Goal: Task Accomplishment & Management: Manage account settings

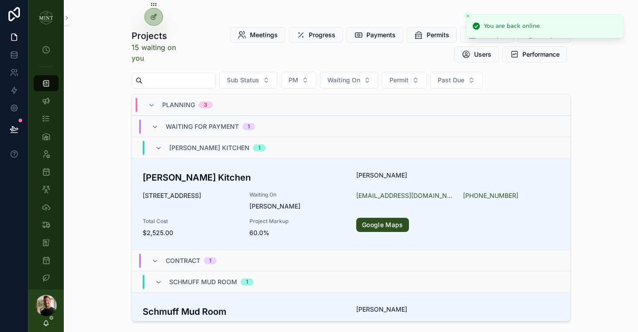
scroll to position [389, 0]
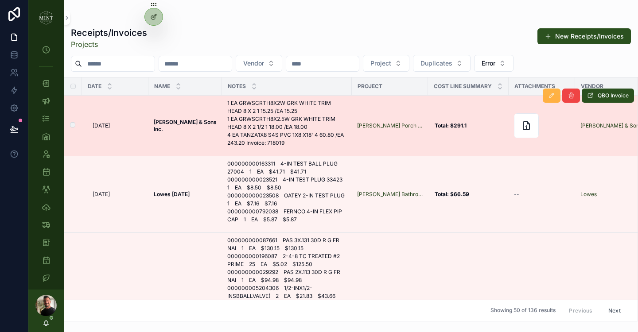
click at [553, 98] on icon "scrollable content" at bounding box center [551, 95] width 7 height 7
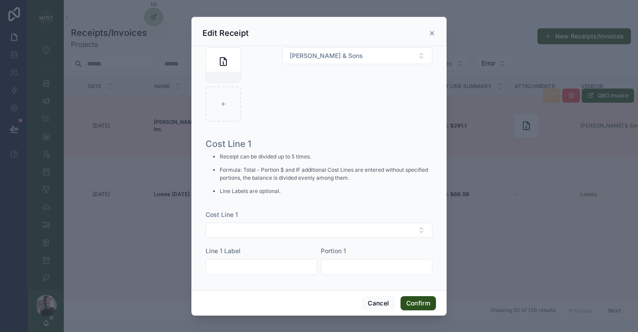
scroll to position [234, 0]
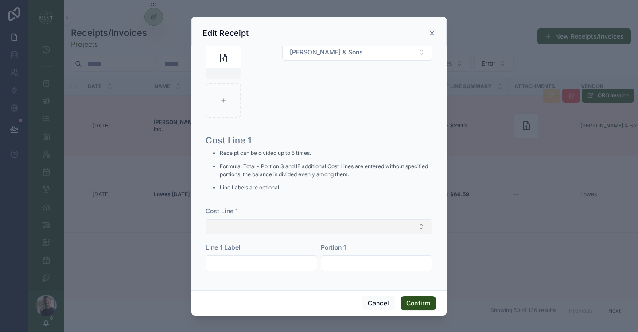
click at [327, 227] on button "Select Button" at bounding box center [319, 226] width 227 height 15
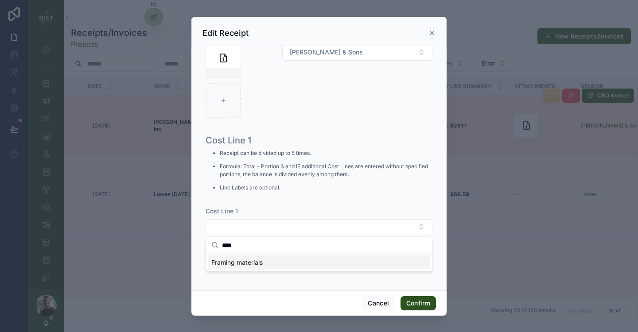
type input "****"
click at [286, 265] on div "Framing materials" at bounding box center [319, 263] width 222 height 14
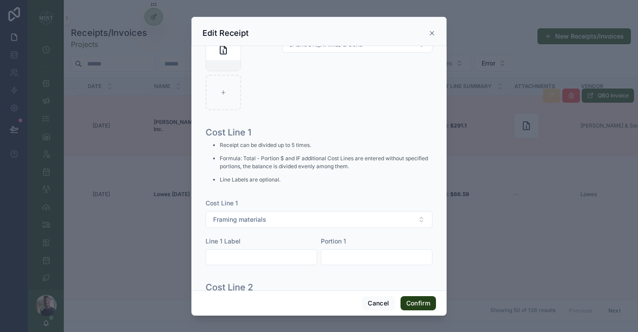
click at [420, 301] on button "Confirm" at bounding box center [418, 303] width 35 height 14
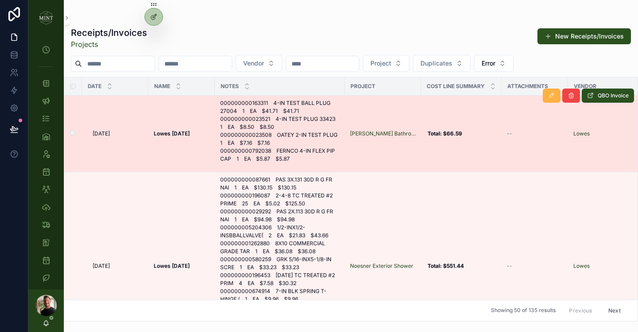
click at [553, 101] on button "scrollable content" at bounding box center [552, 96] width 18 height 14
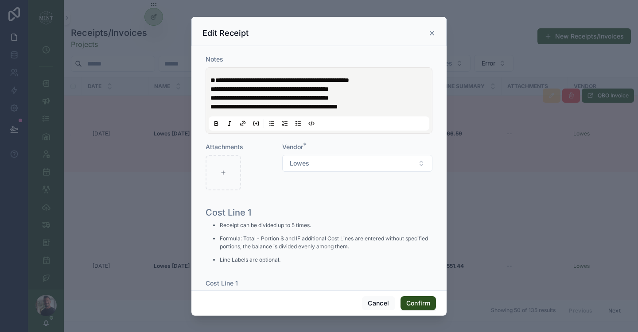
scroll to position [183, 0]
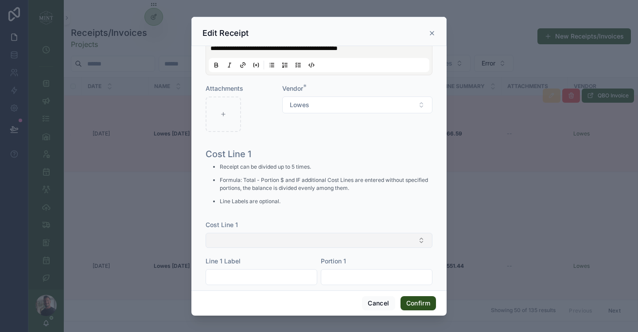
click at [332, 243] on button "Select Button" at bounding box center [319, 240] width 227 height 15
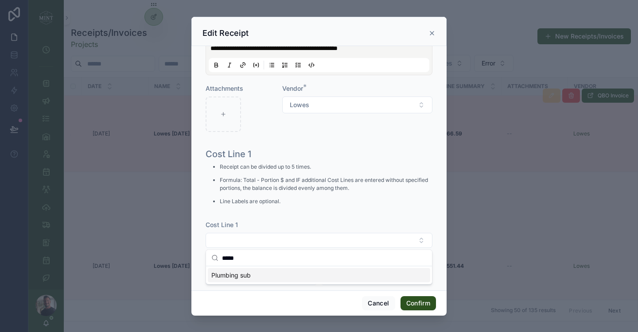
type input "*****"
click at [291, 278] on div "Plumbing sub" at bounding box center [319, 276] width 222 height 14
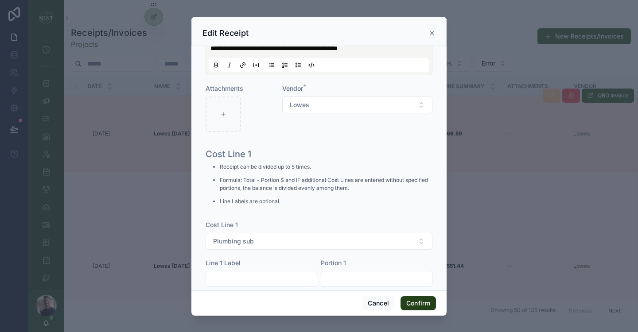
click at [423, 304] on button "Confirm" at bounding box center [418, 303] width 35 height 14
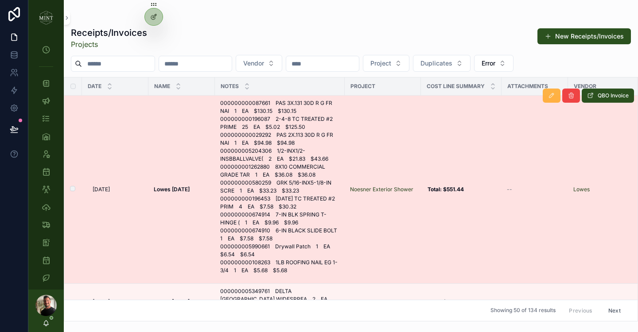
click at [553, 96] on icon "scrollable content" at bounding box center [551, 95] width 7 height 7
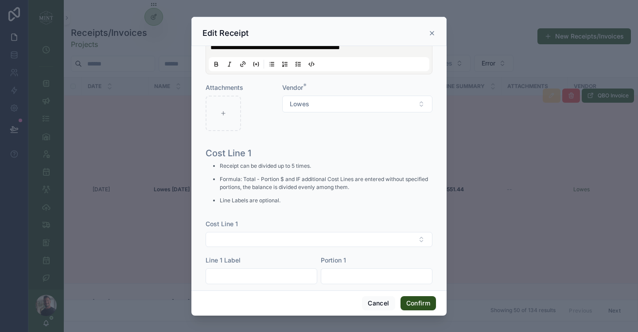
scroll to position [254, 0]
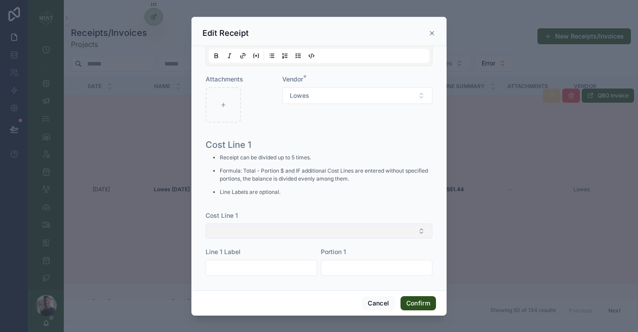
click at [326, 239] on button "Select Button" at bounding box center [319, 231] width 227 height 15
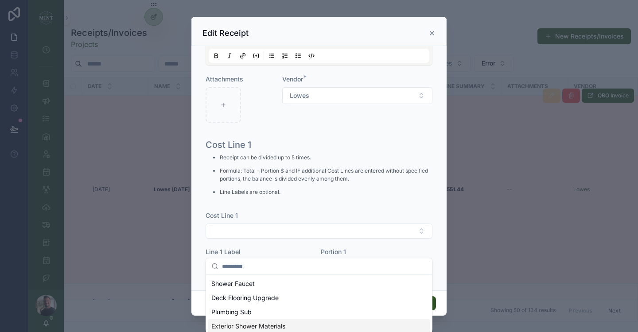
click at [279, 322] on span "Exterior Shower Materials" at bounding box center [248, 326] width 74 height 9
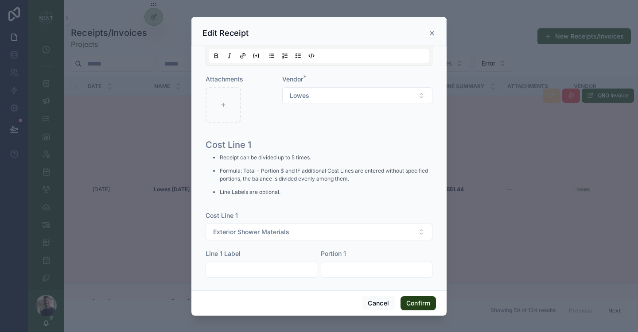
click at [418, 307] on button "Confirm" at bounding box center [418, 303] width 35 height 14
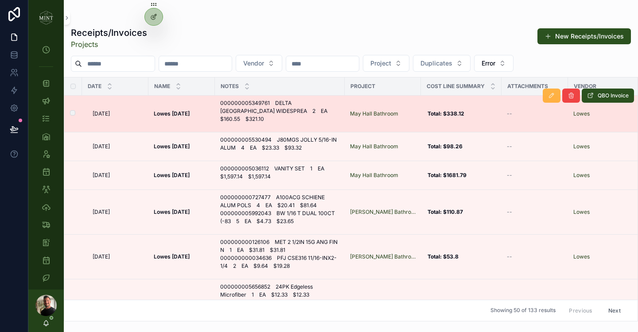
click at [551, 96] on icon "scrollable content" at bounding box center [551, 95] width 7 height 7
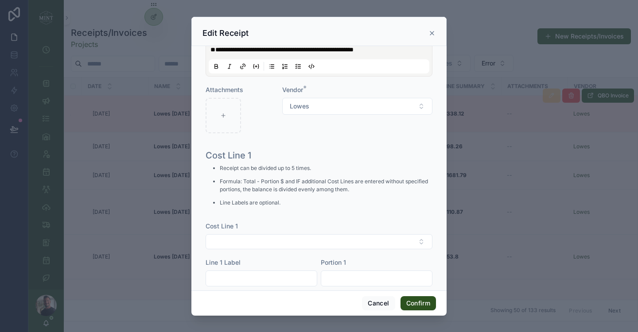
scroll to position [179, 0]
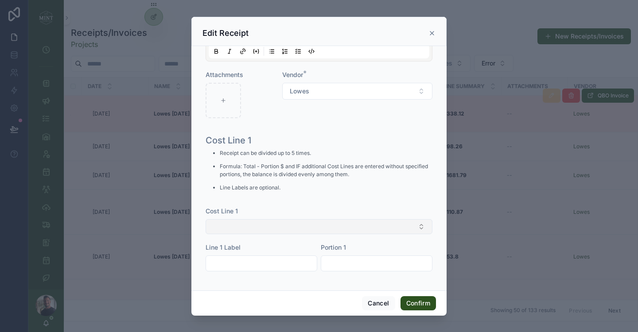
click at [316, 230] on button "Select Button" at bounding box center [319, 226] width 227 height 15
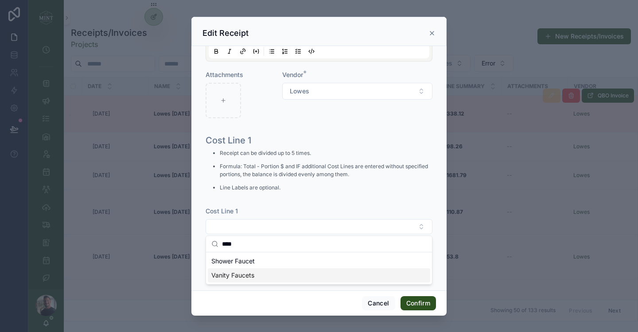
type input "****"
click at [269, 273] on div "Vanity Faucets" at bounding box center [319, 276] width 222 height 14
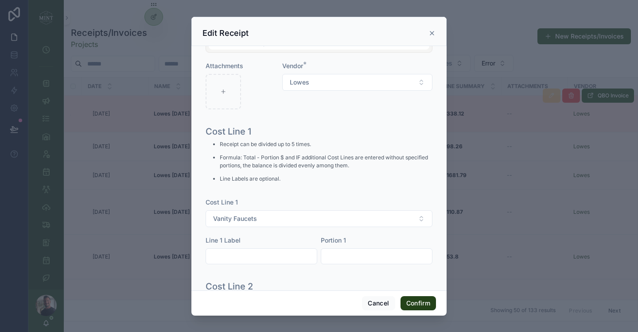
click at [420, 302] on button "Confirm" at bounding box center [418, 303] width 35 height 14
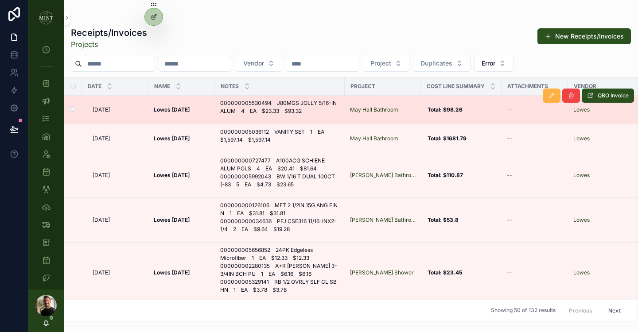
click at [553, 95] on icon "scrollable content" at bounding box center [551, 95] width 7 height 7
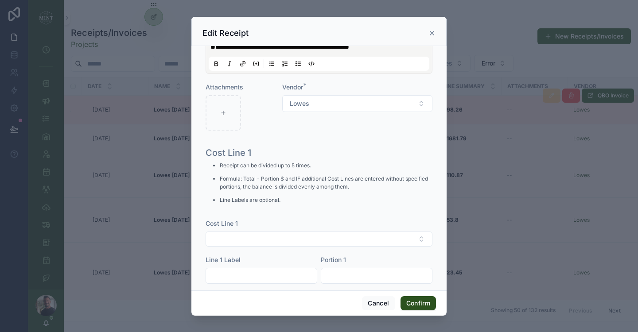
scroll to position [171, 0]
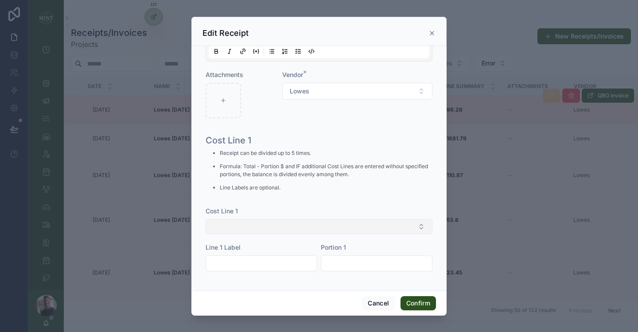
click at [339, 230] on button "Select Button" at bounding box center [319, 226] width 227 height 15
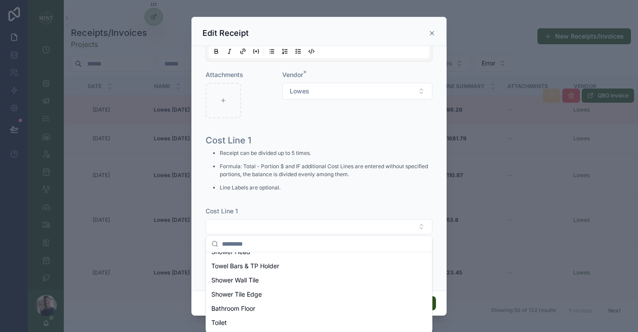
scroll to position [138, 0]
click at [275, 292] on div "Shower Tile Edge" at bounding box center [319, 294] width 222 height 14
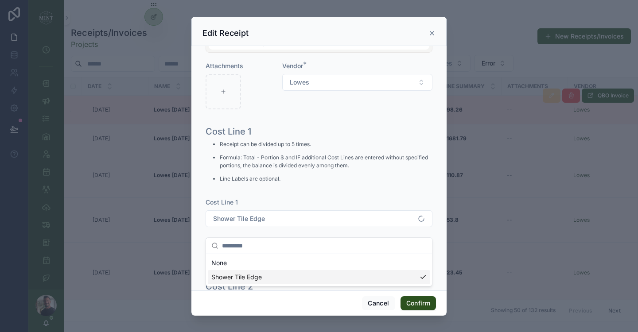
scroll to position [0, 0]
click at [416, 300] on button "Confirm" at bounding box center [418, 303] width 35 height 14
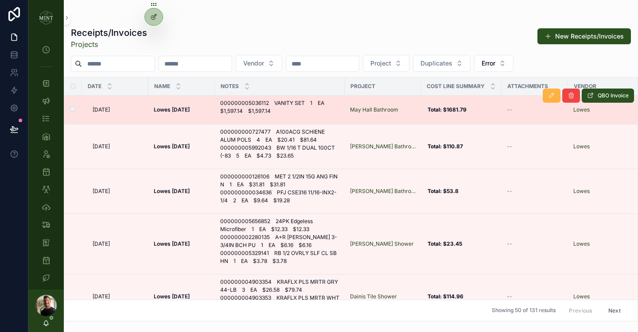
click at [552, 100] on button "scrollable content" at bounding box center [552, 96] width 18 height 14
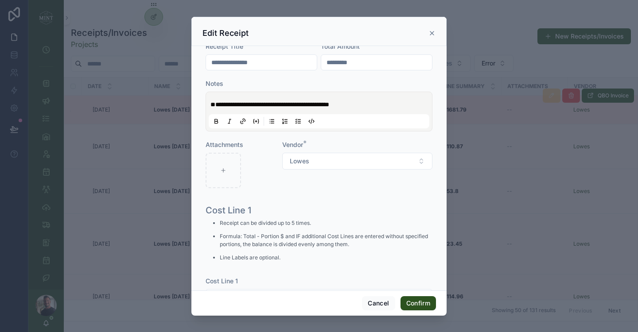
scroll to position [139, 0]
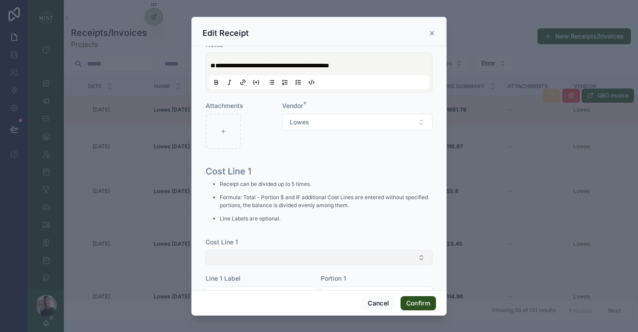
click at [309, 257] on button "Select Button" at bounding box center [319, 257] width 227 height 15
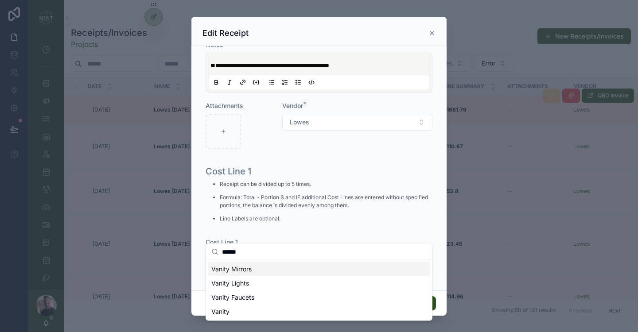
scroll to position [170, 0]
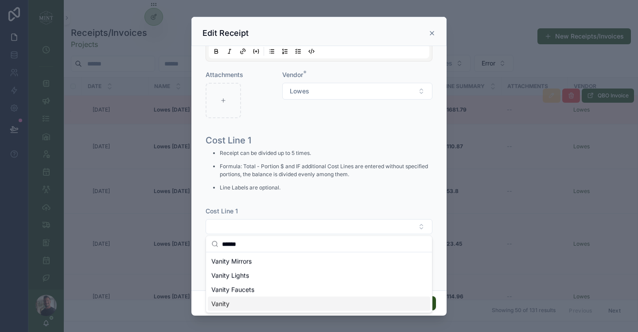
type input "******"
click at [249, 299] on div "Vanity" at bounding box center [319, 304] width 222 height 14
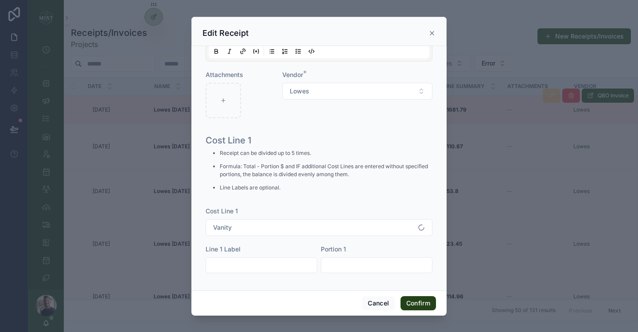
click at [424, 300] on button "Confirm" at bounding box center [418, 303] width 35 height 14
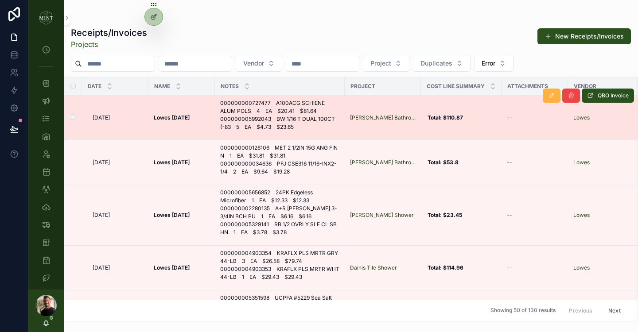
click at [554, 100] on button "scrollable content" at bounding box center [552, 96] width 18 height 14
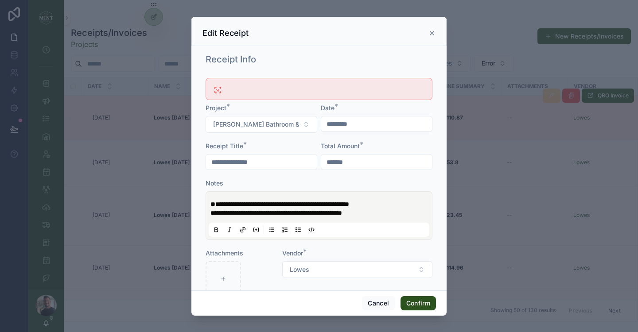
scroll to position [187, 0]
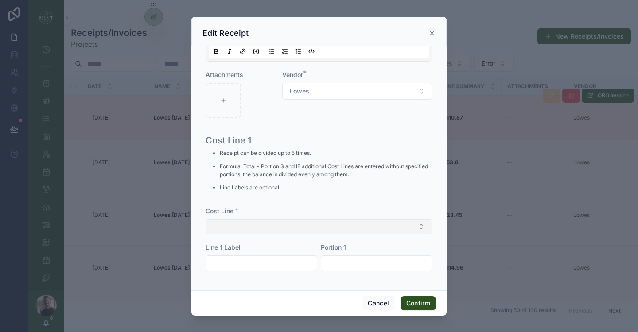
click at [323, 225] on button "Select Button" at bounding box center [319, 226] width 227 height 15
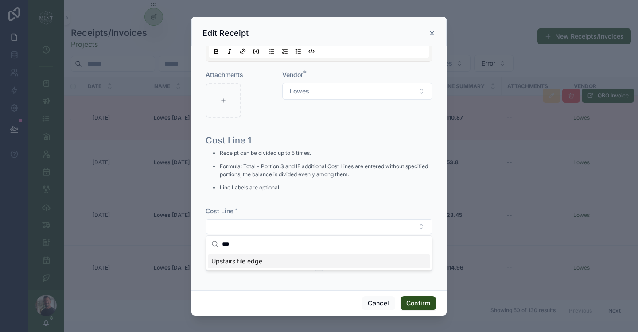
type input "***"
click at [278, 262] on div "Upstairs tile edge" at bounding box center [319, 261] width 222 height 14
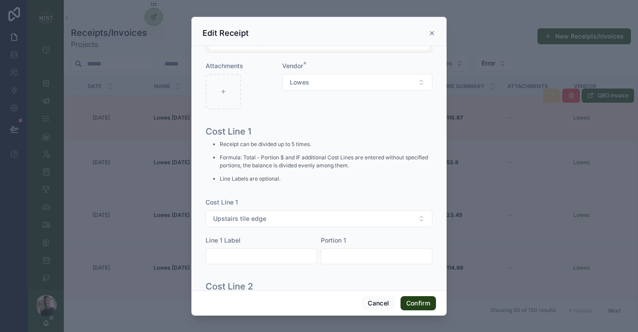
click at [423, 307] on button "Confirm" at bounding box center [418, 303] width 35 height 14
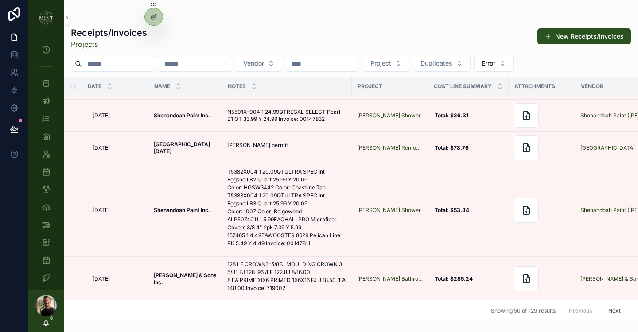
scroll to position [2331, 0]
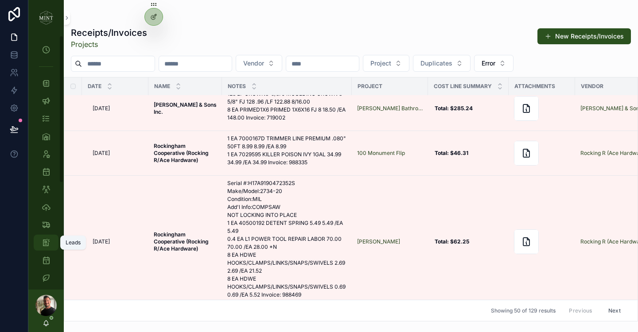
click at [48, 249] on div "Leads" at bounding box center [46, 243] width 14 height 14
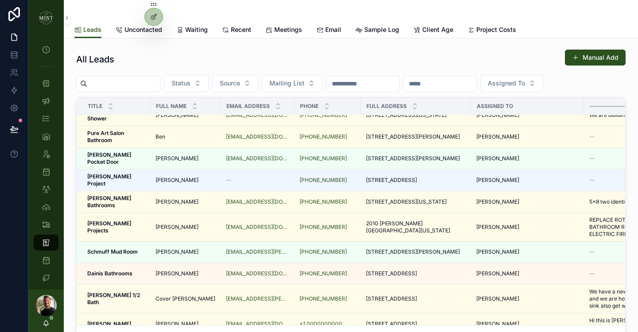
scroll to position [288, 0]
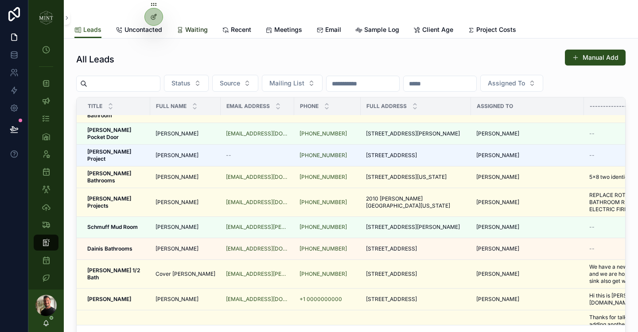
click at [195, 32] on span "Waiting" at bounding box center [196, 29] width 23 height 9
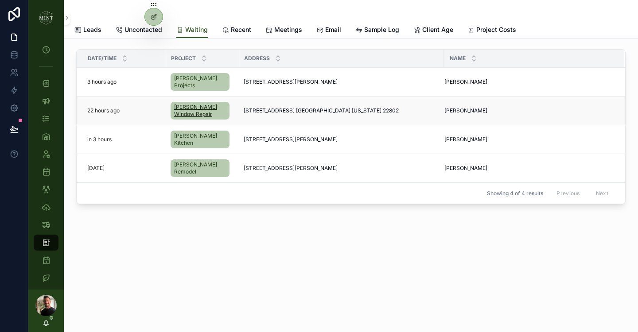
click at [186, 104] on span "Peterson Window Repair" at bounding box center [200, 111] width 52 height 14
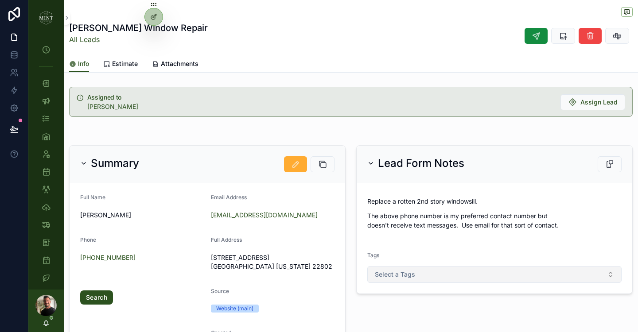
click at [466, 272] on button "Select a Tags" at bounding box center [494, 274] width 254 height 17
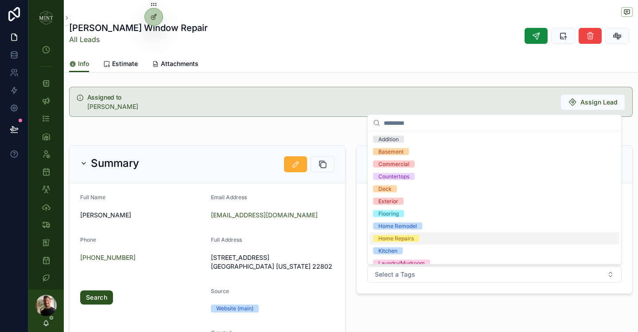
click at [423, 237] on div "Home Repairs" at bounding box center [495, 239] width 250 height 12
click at [346, 237] on div "Summary Full Name Dorn Peterson Email Address PETERSDW@JMU.EDU Phone (540) 433-…" at bounding box center [207, 257] width 287 height 231
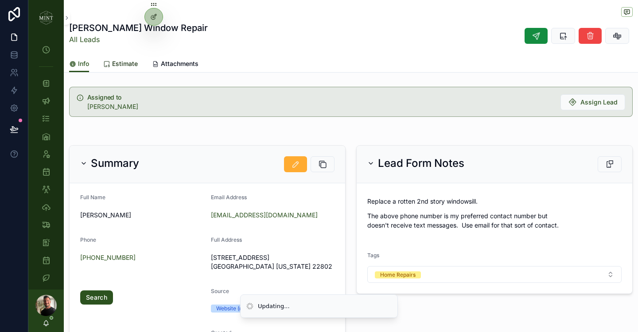
click at [115, 65] on span "Estimate" at bounding box center [125, 63] width 26 height 9
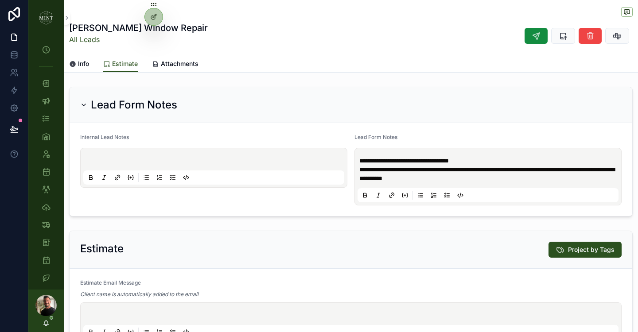
click at [143, 161] on p "scrollable content" at bounding box center [215, 160] width 261 height 9
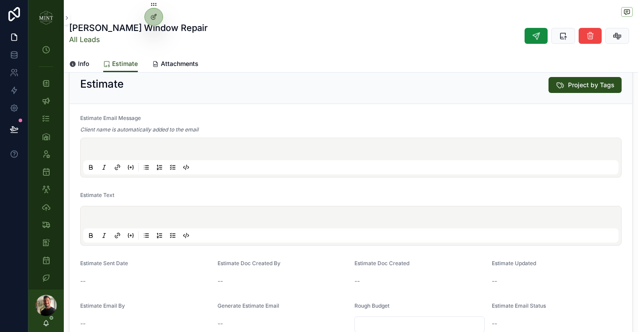
scroll to position [166, 0]
click at [145, 213] on div "scrollable content" at bounding box center [350, 225] width 535 height 34
click at [145, 217] on p "scrollable content" at bounding box center [352, 217] width 535 height 9
click at [148, 236] on icon "scrollable content" at bounding box center [146, 236] width 3 height 0
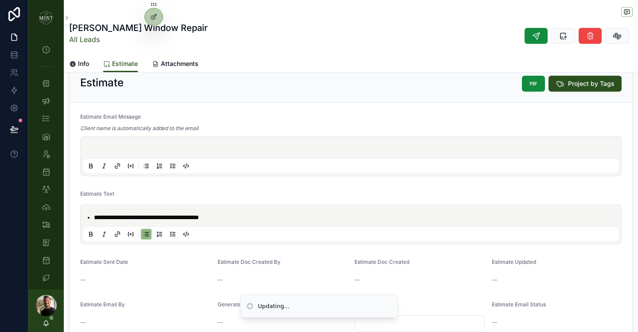
click at [134, 218] on span "**********" at bounding box center [146, 217] width 105 height 6
click at [120, 216] on span "**********" at bounding box center [146, 217] width 105 height 6
click at [288, 219] on li "**********" at bounding box center [357, 217] width 526 height 9
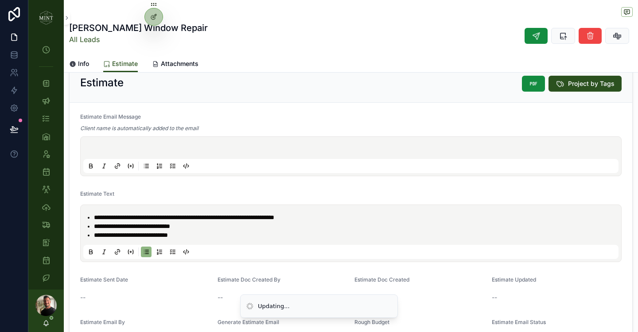
click at [219, 232] on li "**********" at bounding box center [357, 235] width 526 height 9
click at [217, 228] on li "**********" at bounding box center [357, 226] width 526 height 9
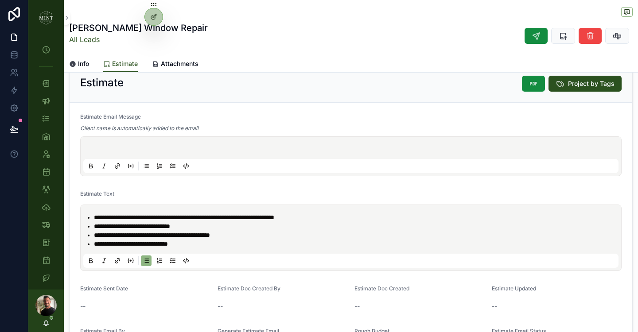
click at [213, 244] on li "**********" at bounding box center [357, 244] width 526 height 9
click at [159, 245] on span "**********" at bounding box center [131, 244] width 74 height 6
click at [217, 246] on li "**********" at bounding box center [357, 244] width 526 height 9
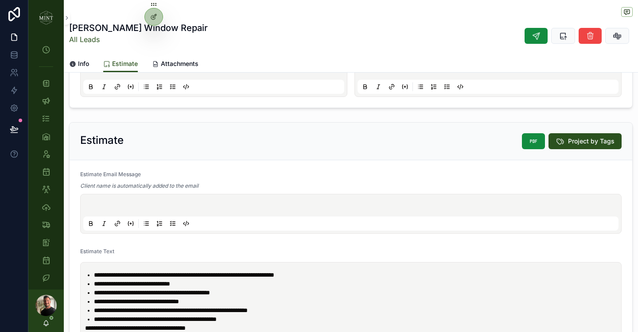
scroll to position [158, 0]
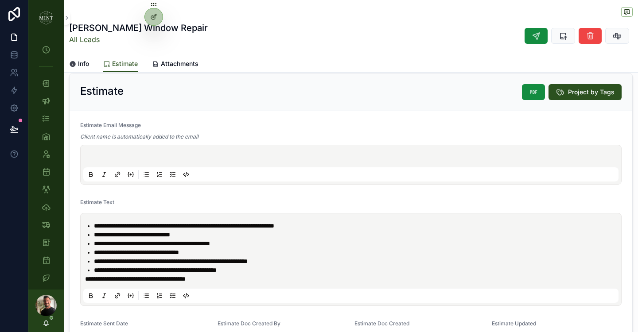
click at [132, 160] on p "scrollable content" at bounding box center [352, 157] width 535 height 9
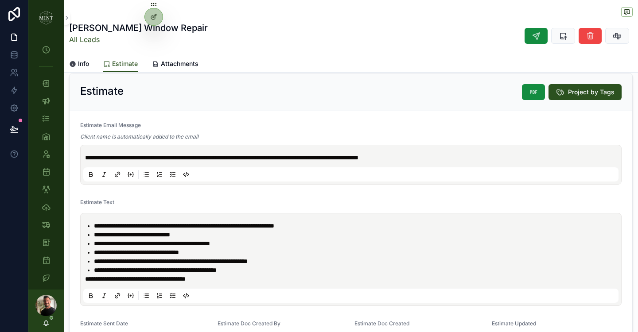
click at [111, 280] on span "**********" at bounding box center [135, 279] width 101 height 6
click at [92, 295] on icon "scrollable content" at bounding box center [91, 295] width 3 height 2
click at [336, 190] on form "**********" at bounding box center [351, 257] width 563 height 292
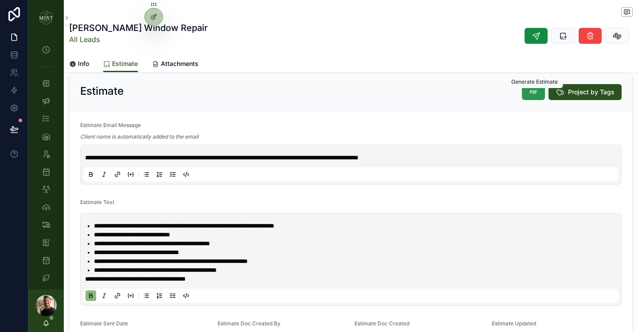
click at [534, 95] on icon "scrollable content" at bounding box center [533, 92] width 9 height 9
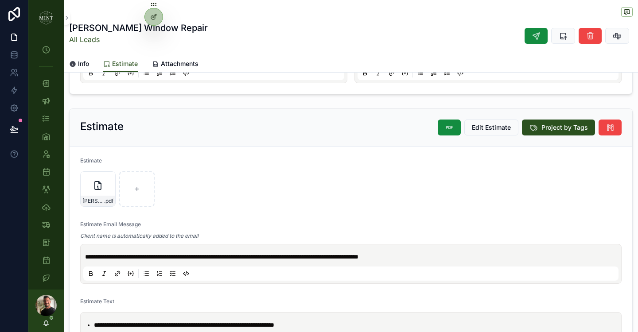
scroll to position [193, 0]
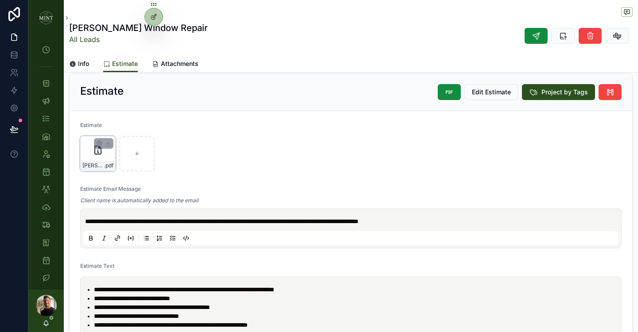
click at [88, 155] on div "Peterson-Window-Repair-Estimate .pdf" at bounding box center [97, 153] width 35 height 35
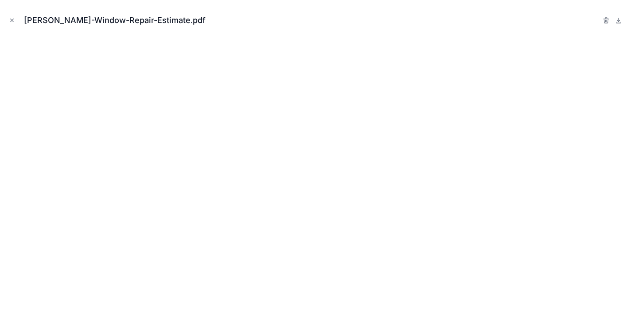
click at [12, 20] on icon "Close modal" at bounding box center [12, 20] width 3 height 3
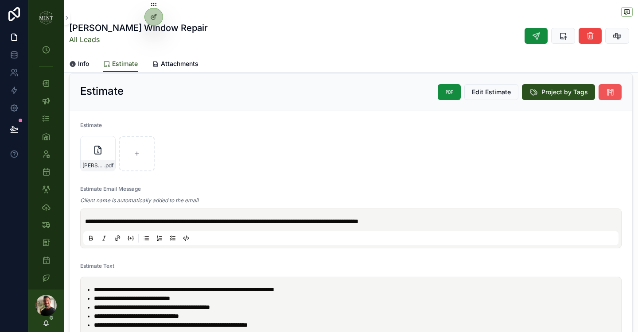
click at [614, 93] on icon "scrollable content" at bounding box center [610, 92] width 9 height 9
click at [534, 40] on icon "scrollable content" at bounding box center [536, 35] width 9 height 9
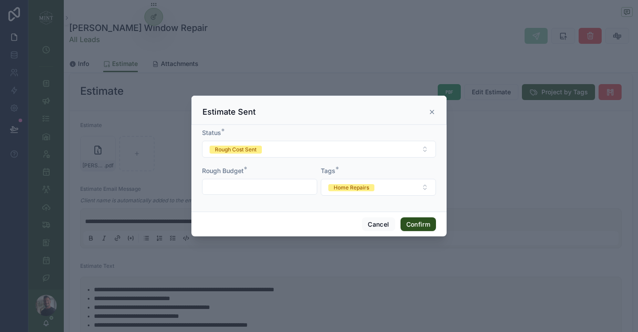
click at [270, 188] on input "text" at bounding box center [259, 187] width 114 height 12
type input "**"
type input "******"
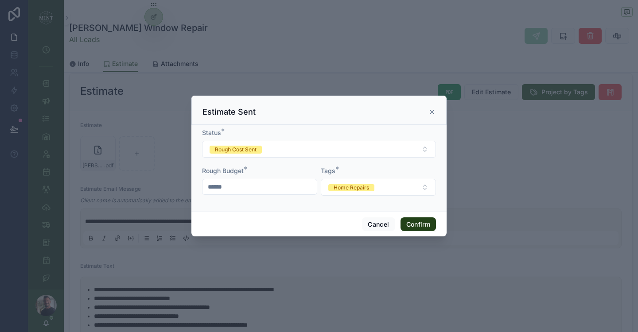
click at [423, 230] on button "Confirm" at bounding box center [418, 225] width 35 height 14
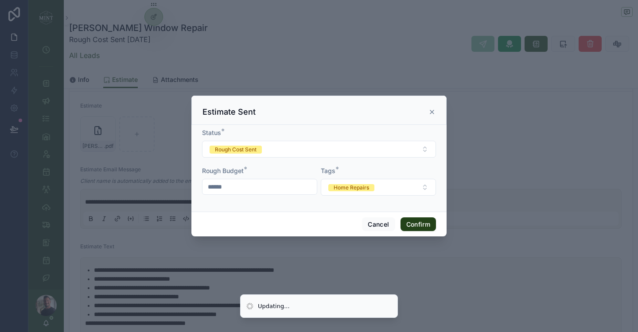
scroll to position [174, 0]
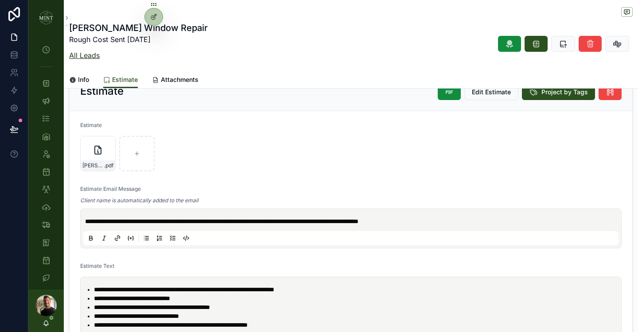
click at [90, 56] on link "All Leads" at bounding box center [84, 55] width 31 height 9
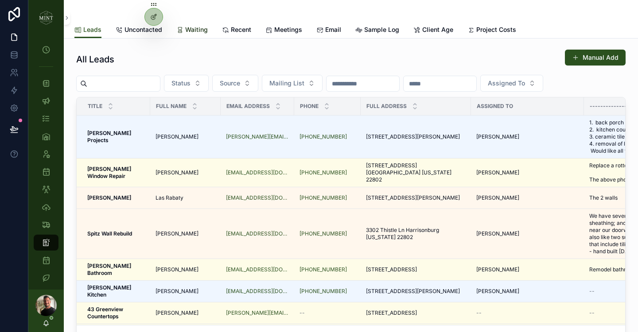
click at [189, 32] on span "Waiting" at bounding box center [196, 29] width 23 height 9
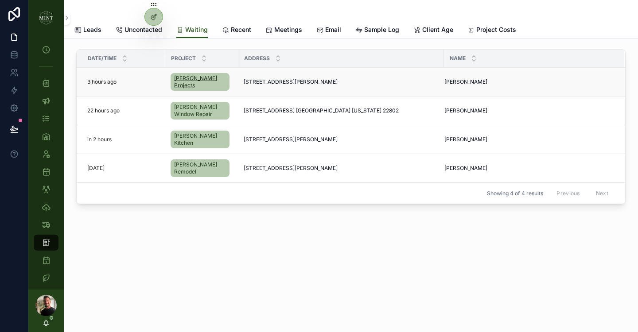
click at [198, 80] on span "Breeden Projects" at bounding box center [200, 82] width 52 height 14
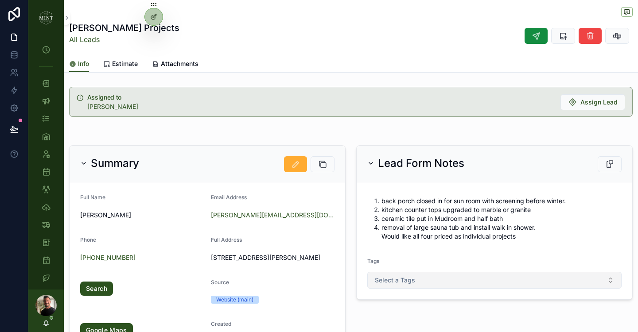
click at [442, 281] on button "Select a Tags" at bounding box center [494, 280] width 254 height 17
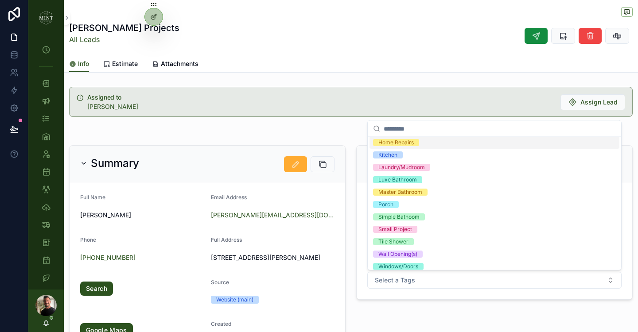
scroll to position [106, 0]
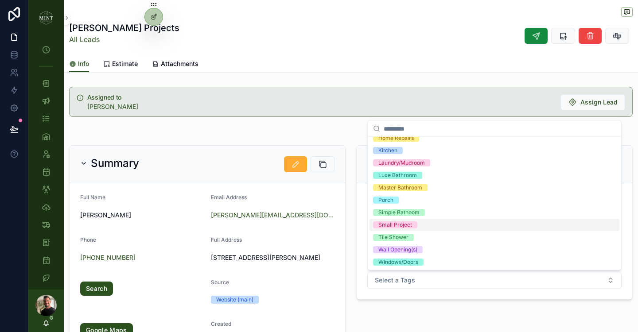
click at [419, 227] on div "Small Project" at bounding box center [495, 225] width 250 height 12
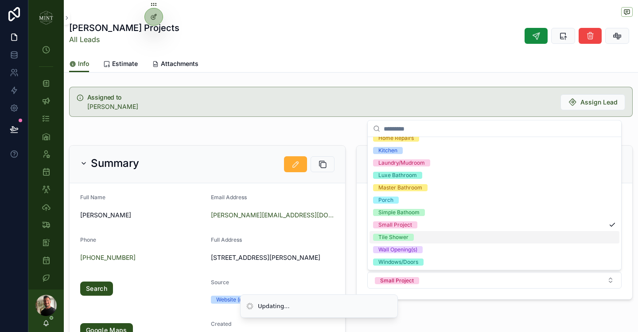
click at [394, 239] on div "Tile Shower" at bounding box center [393, 237] width 30 height 7
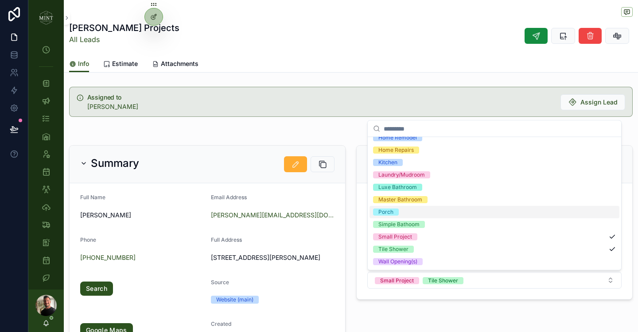
scroll to position [97, 0]
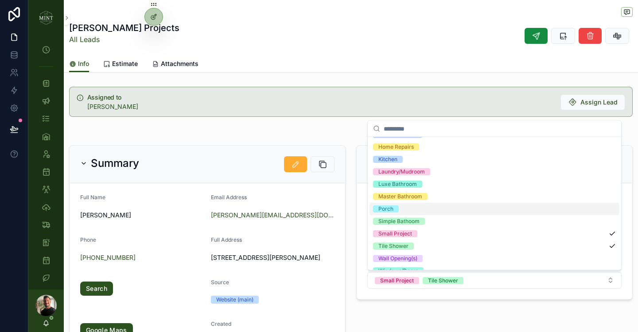
click at [400, 209] on div "Porch" at bounding box center [495, 209] width 250 height 12
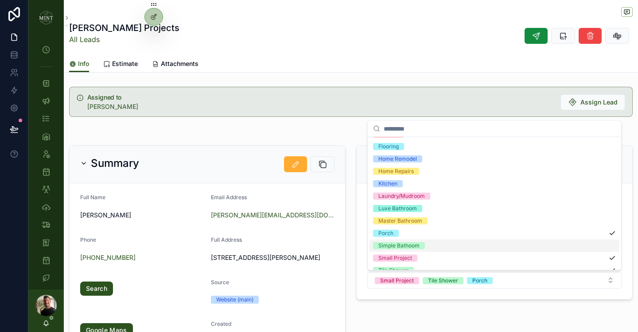
scroll to position [68, 0]
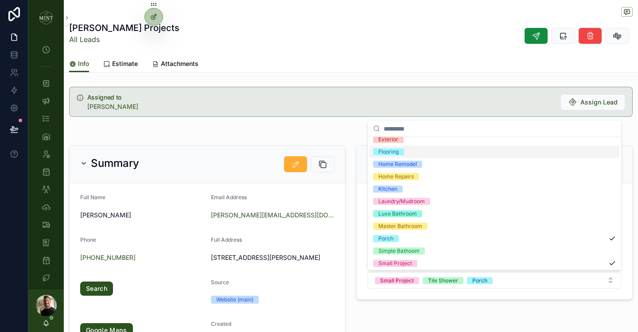
click at [389, 154] on div "Flooring" at bounding box center [388, 151] width 20 height 7
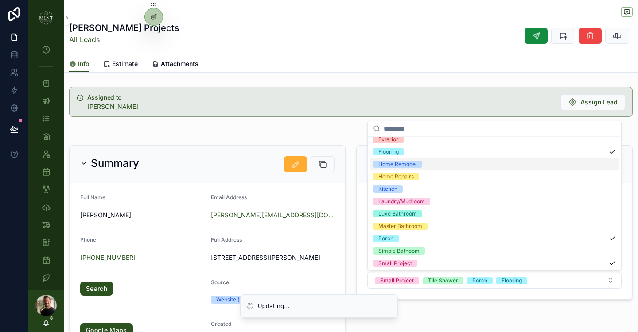
click at [349, 167] on div "Summary Full Name Peggy Breeden Email Address Peggy.breeden58@gmail.com Phone (…" at bounding box center [207, 253] width 287 height 222
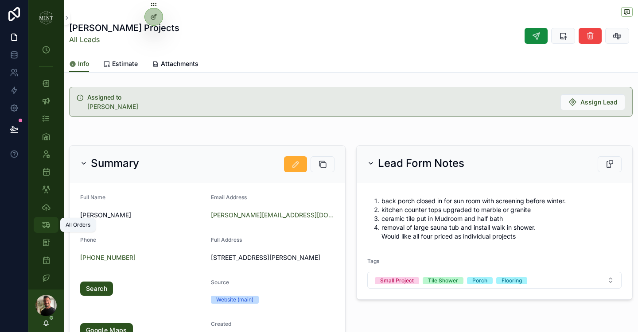
click at [45, 226] on icon "scrollable content" at bounding box center [46, 225] width 9 height 9
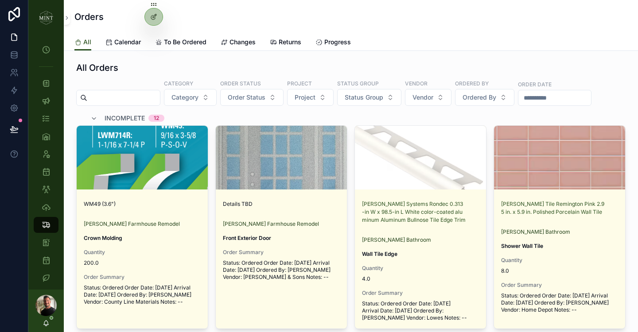
click at [153, 101] on input "scrollable content" at bounding box center [123, 98] width 73 height 12
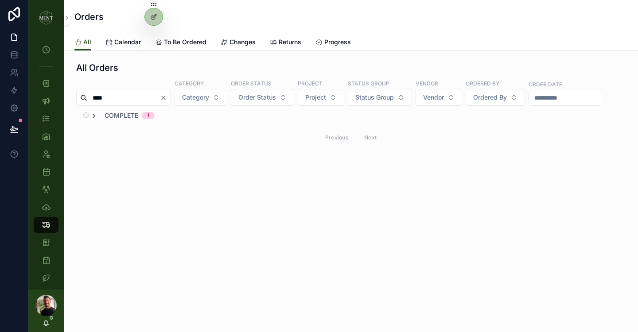
type input "****"
click at [94, 117] on icon "scrollable content" at bounding box center [93, 116] width 7 height 7
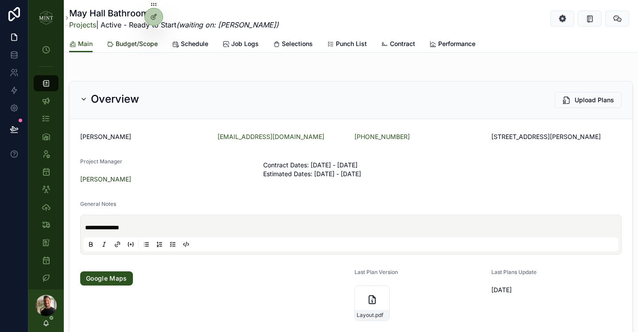
click at [140, 46] on span "Budget/Scope" at bounding box center [137, 43] width 42 height 9
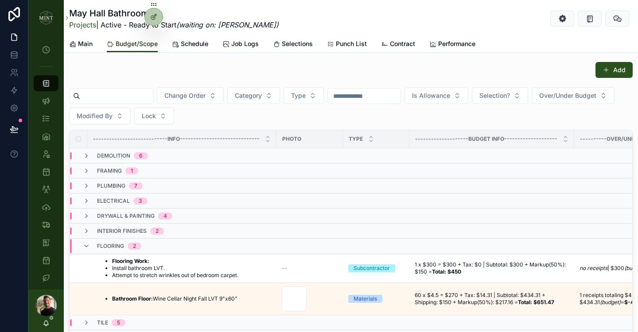
scroll to position [152, 0]
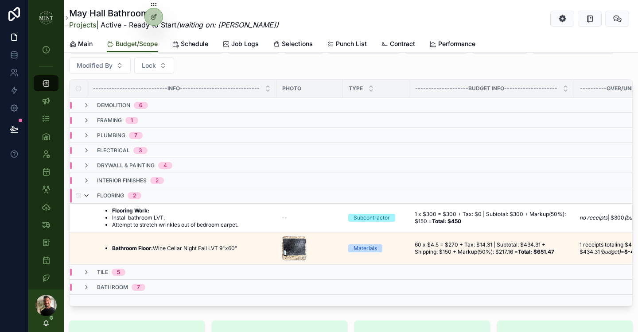
click at [89, 193] on icon "scrollable content" at bounding box center [86, 195] width 7 height 7
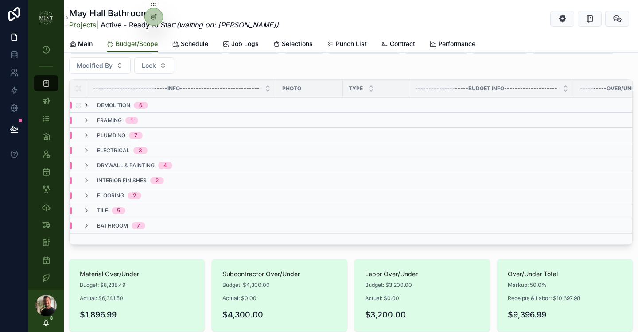
click at [86, 104] on icon "scrollable content" at bounding box center [86, 105] width 7 height 7
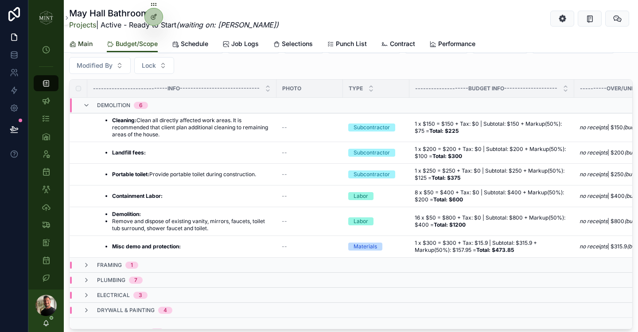
click at [89, 44] on span "Main" at bounding box center [85, 43] width 15 height 9
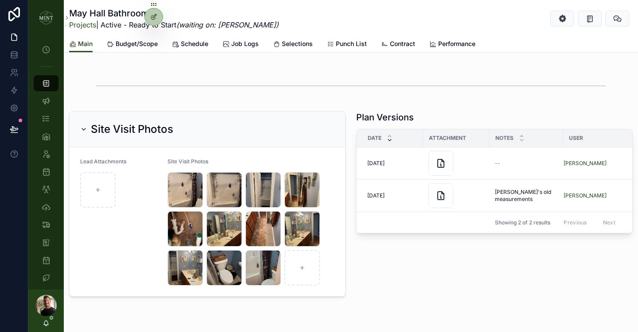
scroll to position [615, 0]
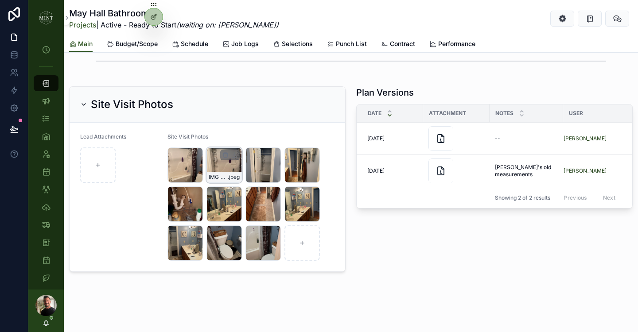
click at [230, 168] on div "IMG_9915 .jpeg" at bounding box center [223, 165] width 35 height 35
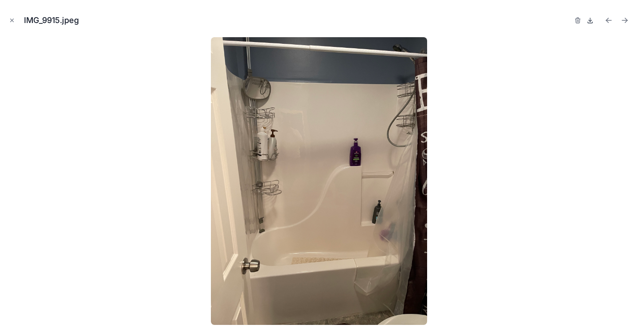
click at [590, 17] on icon at bounding box center [590, 20] width 7 height 7
click at [630, 20] on button "Next file" at bounding box center [625, 20] width 12 height 12
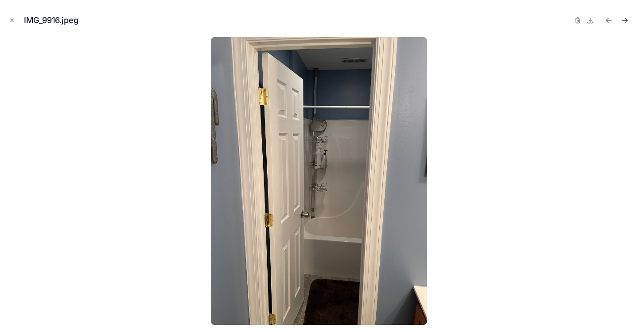
click at [630, 20] on button "Next file" at bounding box center [625, 20] width 12 height 12
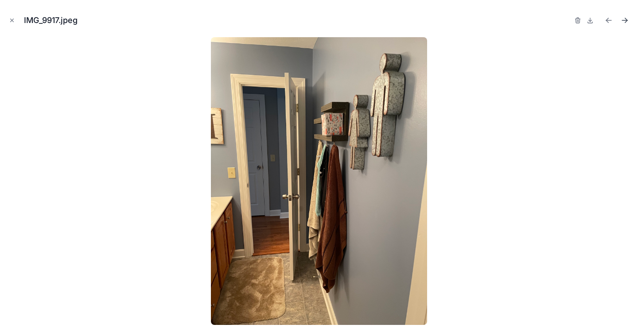
click at [630, 20] on button "Next file" at bounding box center [625, 20] width 12 height 12
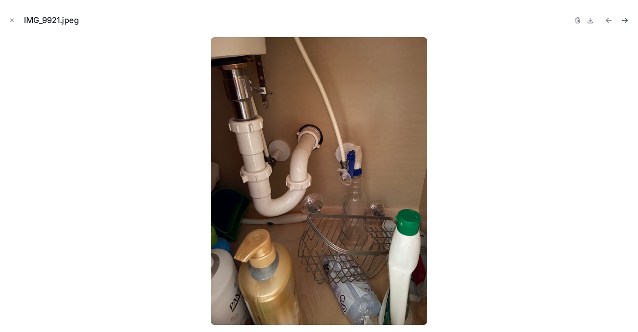
click at [630, 20] on button "Next file" at bounding box center [625, 20] width 12 height 12
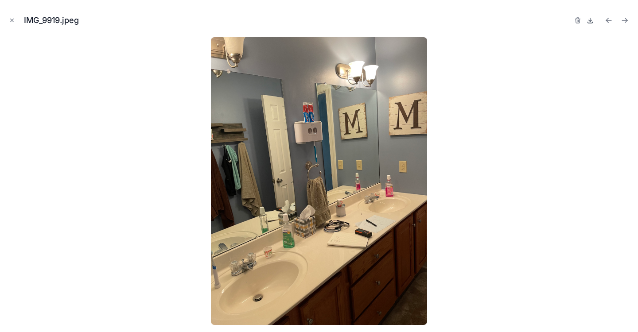
click at [591, 20] on icon at bounding box center [590, 20] width 3 height 1
click at [625, 18] on icon "Next file" at bounding box center [626, 19] width 2 height 2
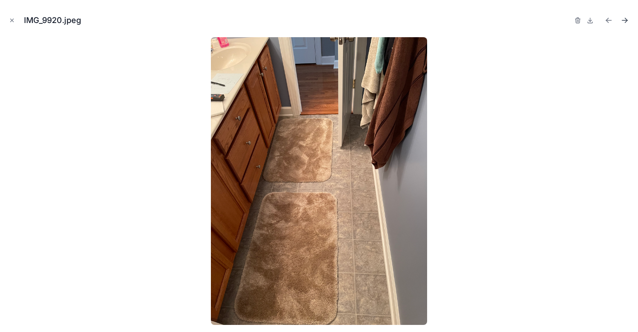
click at [625, 18] on icon "Next file" at bounding box center [626, 19] width 2 height 2
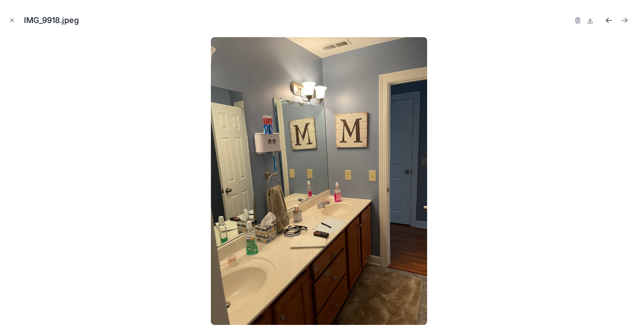
click at [606, 22] on icon "Previous file" at bounding box center [608, 20] width 9 height 9
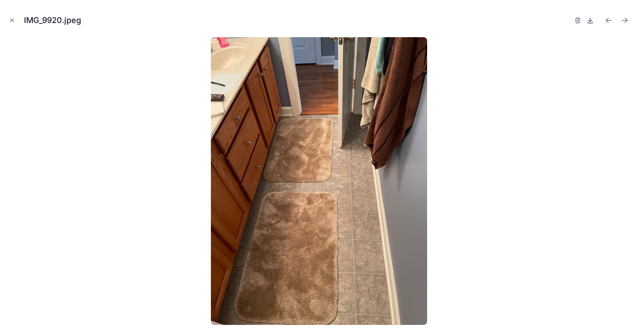
click at [591, 21] on icon at bounding box center [590, 20] width 7 height 7
click at [13, 20] on icon "Close modal" at bounding box center [12, 20] width 6 height 6
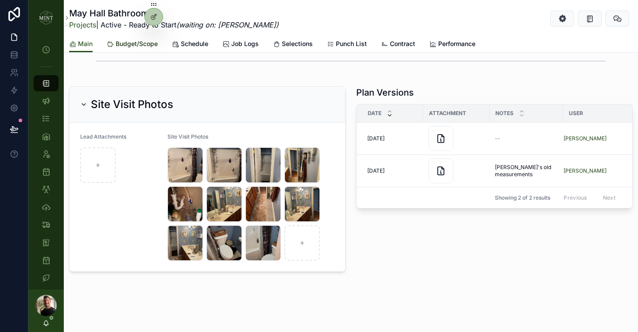
click at [128, 49] on link "Budget/Scope" at bounding box center [132, 45] width 51 height 18
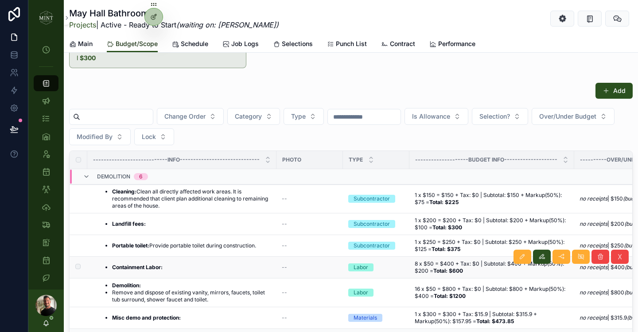
scroll to position [105, 0]
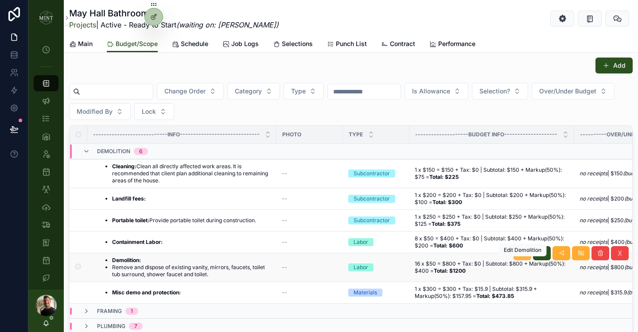
click at [528, 261] on button "scrollable content" at bounding box center [523, 253] width 18 height 14
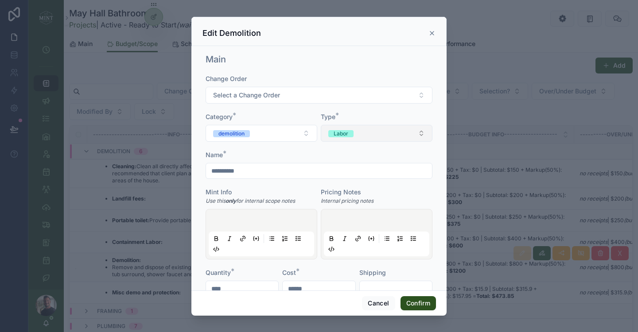
click at [368, 135] on button "Labor" at bounding box center [377, 133] width 112 height 17
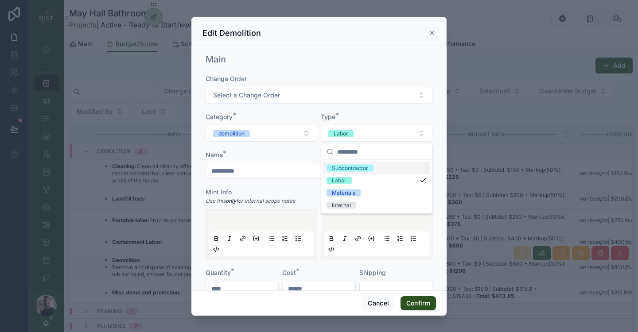
click at [368, 167] on span "Subcontractor" at bounding box center [350, 168] width 47 height 7
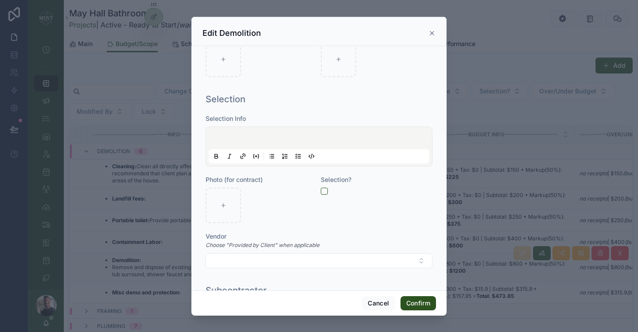
scroll to position [630, 0]
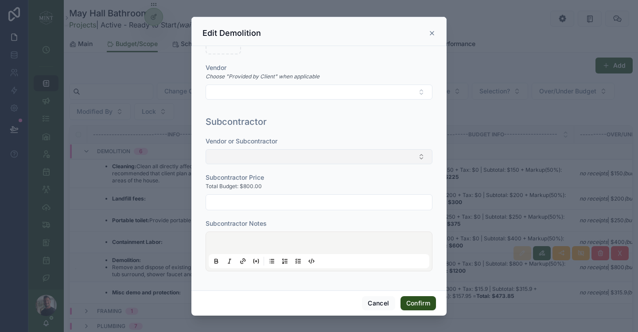
click at [327, 157] on button "Select Button" at bounding box center [319, 156] width 227 height 15
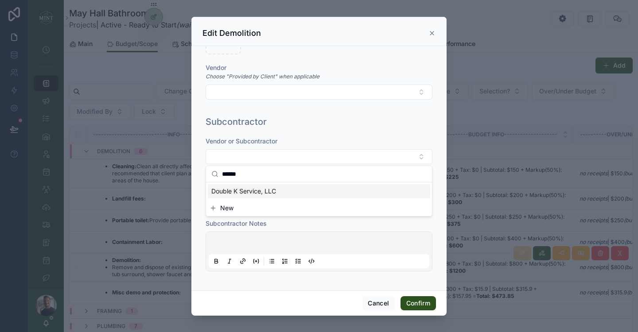
type input "******"
click at [271, 194] on span "Double K Service, LLC" at bounding box center [243, 191] width 65 height 9
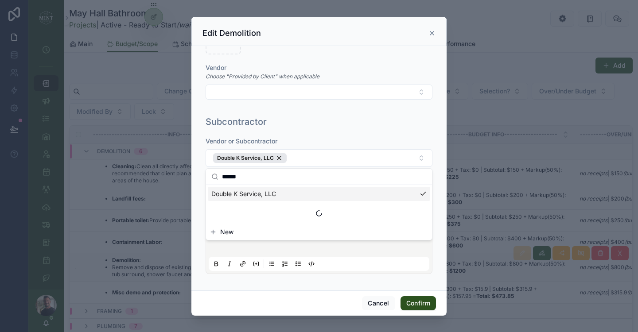
click at [194, 191] on div "**********" at bounding box center [318, 168] width 255 height 245
click at [233, 204] on input "text" at bounding box center [319, 205] width 226 height 12
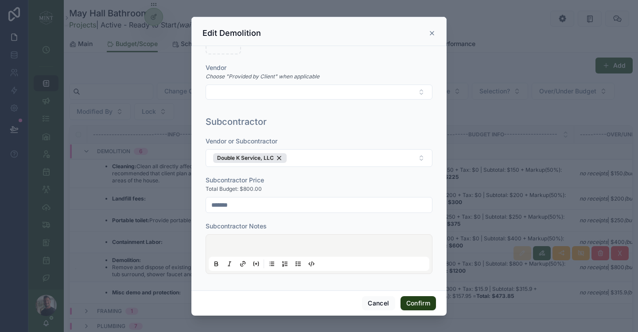
type input "*******"
click at [426, 304] on button "Confirm" at bounding box center [418, 303] width 35 height 14
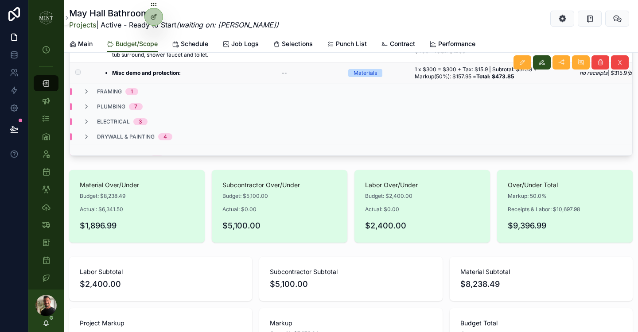
scroll to position [66, 0]
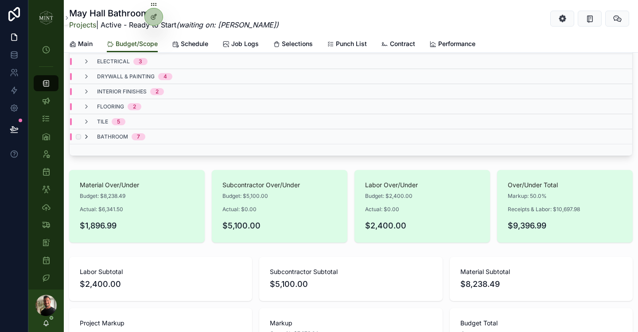
click at [89, 137] on icon "scrollable content" at bounding box center [86, 136] width 7 height 7
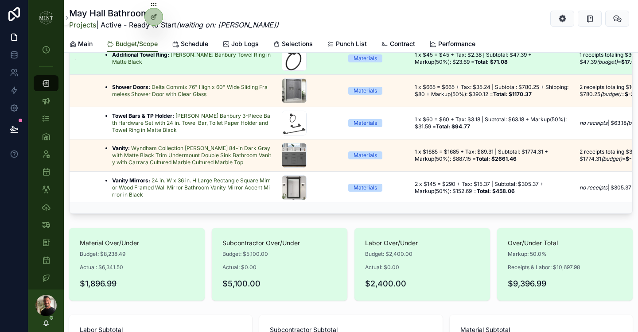
scroll to position [280, 0]
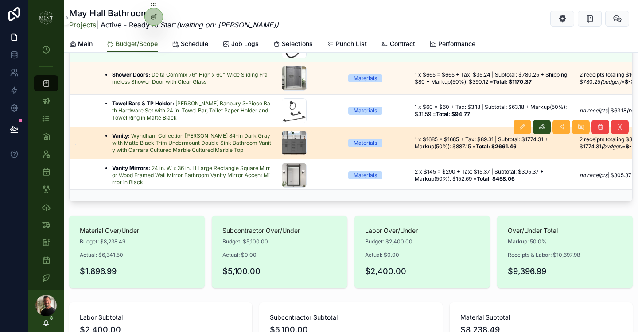
click at [89, 137] on td "Vanity: Wyndham Collection Beckett 84-in Dark Gray with Matte Black Trim Underm…" at bounding box center [181, 143] width 189 height 32
click at [321, 143] on div "scrollable content" at bounding box center [310, 143] width 56 height 25
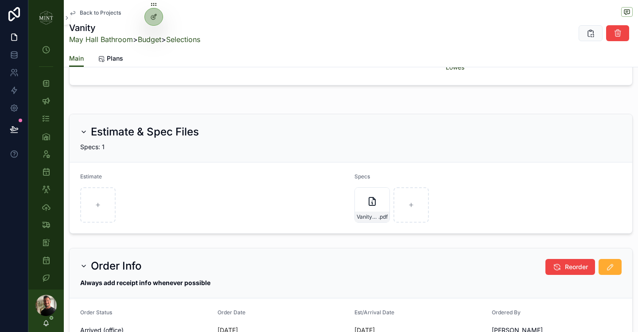
scroll to position [527, 0]
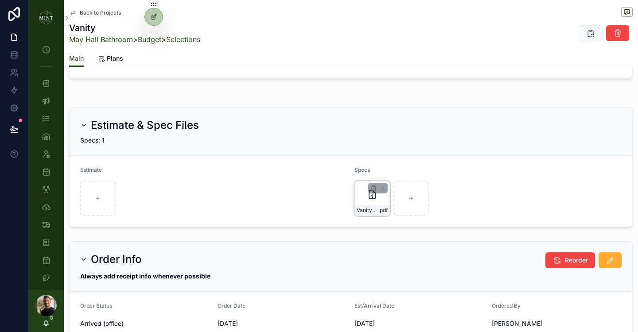
click at [368, 202] on div "Vanity-specs .pdf" at bounding box center [371, 198] width 35 height 35
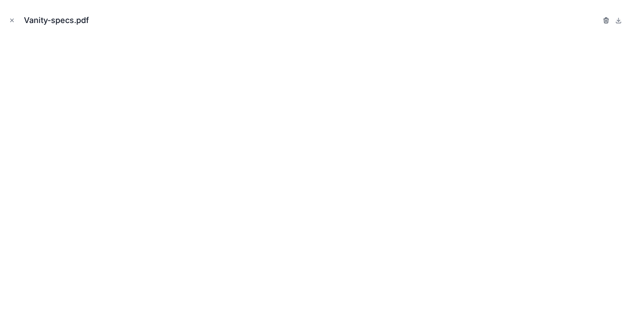
click at [606, 17] on icon "button" at bounding box center [606, 20] width 7 height 7
click at [595, 22] on icon "button" at bounding box center [597, 21] width 4 height 4
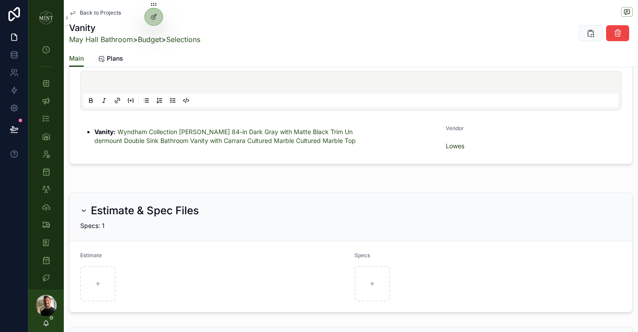
scroll to position [549, 0]
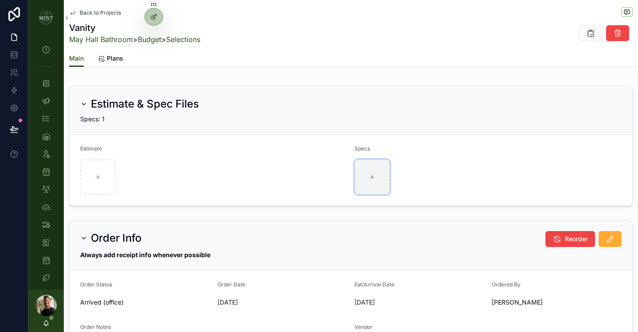
click at [370, 181] on div "scrollable content" at bounding box center [371, 177] width 35 height 35
type input "**********"
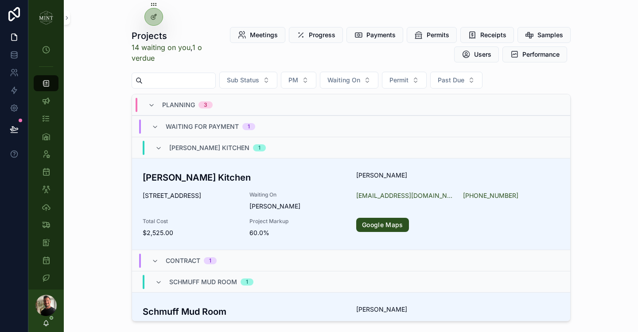
click at [165, 83] on input "scrollable content" at bounding box center [179, 80] width 73 height 12
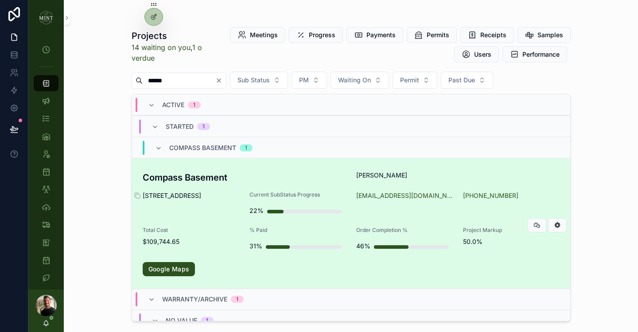
type input "******"
click at [190, 194] on span "[STREET_ADDRESS]" at bounding box center [191, 195] width 96 height 9
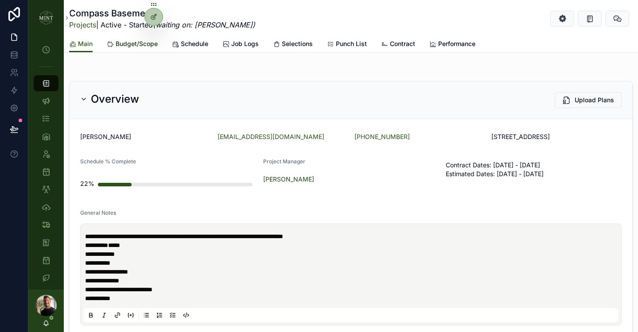
click at [138, 47] on span "Budget/Scope" at bounding box center [137, 43] width 42 height 9
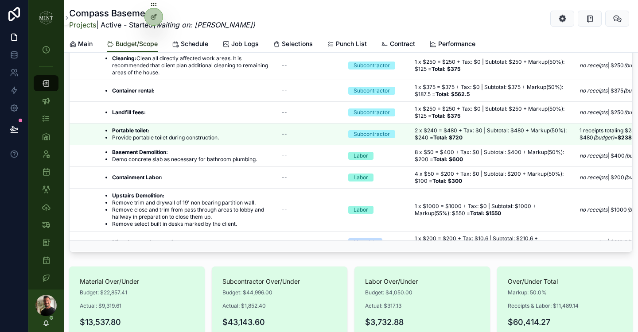
scroll to position [100, 0]
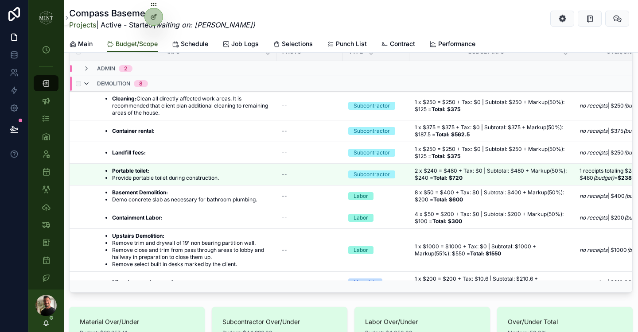
click at [88, 85] on icon "scrollable content" at bounding box center [86, 83] width 7 height 7
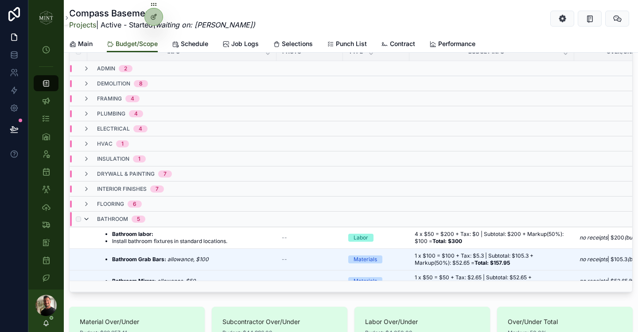
click at [88, 220] on icon "scrollable content" at bounding box center [86, 219] width 7 height 7
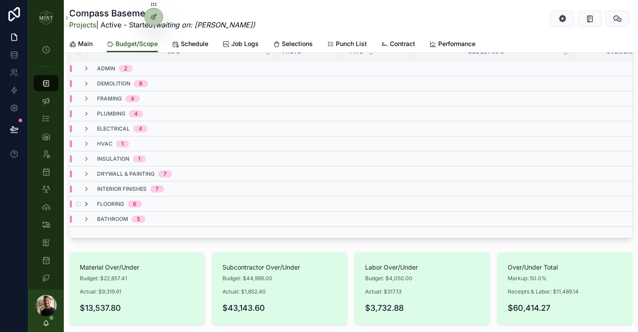
click at [87, 203] on icon "scrollable content" at bounding box center [86, 204] width 7 height 7
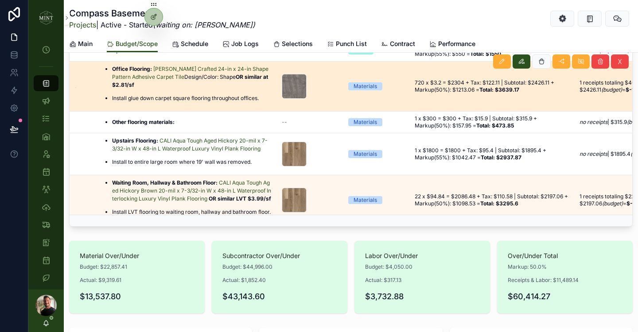
scroll to position [130, 0]
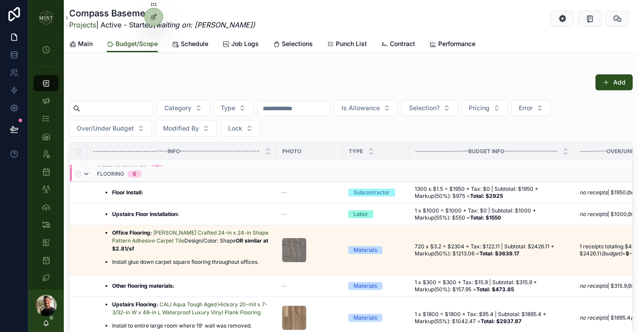
click at [89, 171] on icon "scrollable content" at bounding box center [86, 174] width 7 height 7
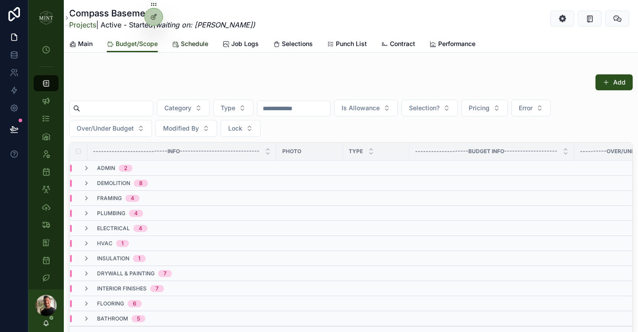
click at [197, 44] on span "Schedule" at bounding box center [194, 43] width 27 height 9
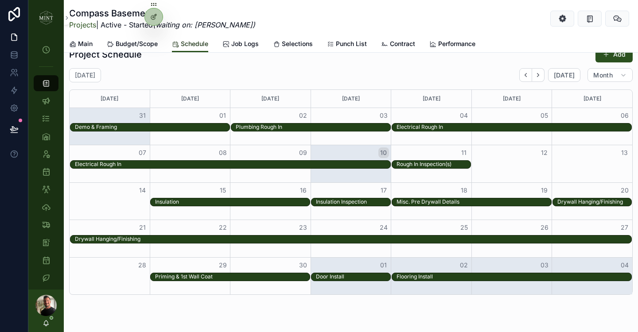
scroll to position [553, 0]
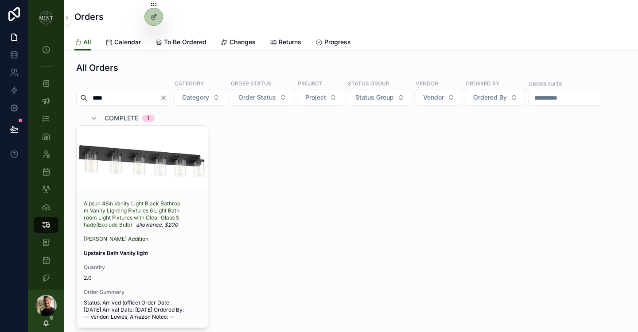
click at [120, 100] on input "****" at bounding box center [123, 98] width 73 height 12
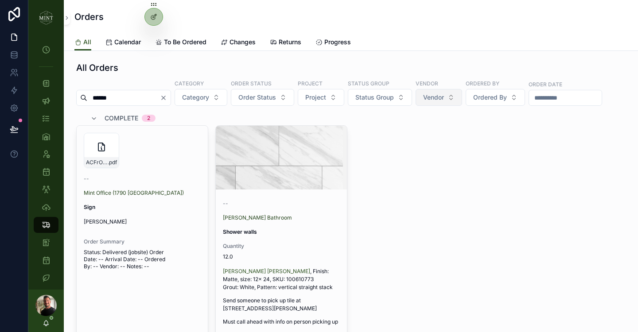
type input "******"
click at [462, 101] on button "Vendor" at bounding box center [439, 97] width 47 height 17
type input "****"
click at [430, 133] on span "[PERSON_NAME]" at bounding box center [423, 133] width 51 height 9
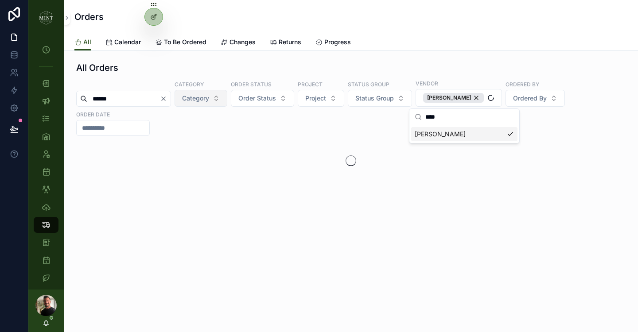
click at [167, 98] on icon "Clear" at bounding box center [163, 98] width 7 height 7
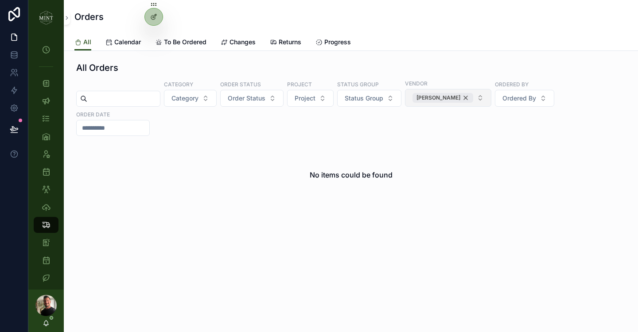
click at [469, 98] on div "[PERSON_NAME]" at bounding box center [443, 98] width 61 height 10
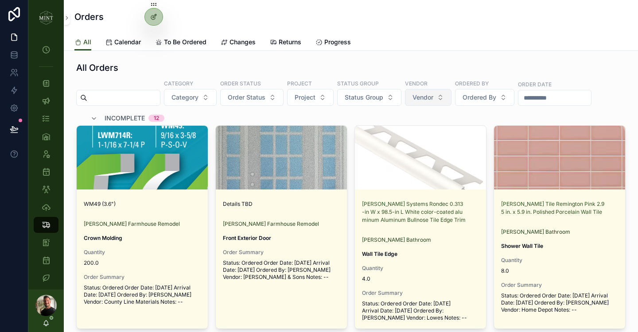
click at [446, 97] on button "Vendor" at bounding box center [428, 97] width 47 height 17
type input "******"
click at [423, 138] on div "Shades of Light" at bounding box center [437, 133] width 106 height 14
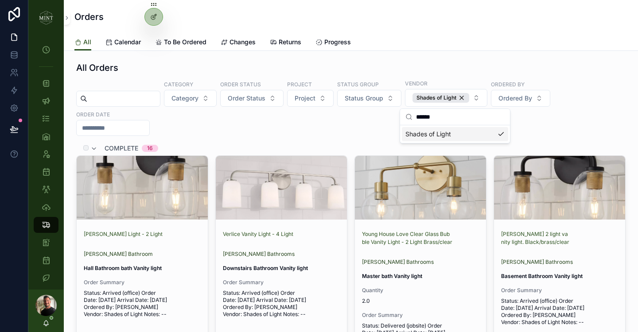
click at [217, 142] on div "COMPLETE 16" at bounding box center [350, 148] width 549 height 14
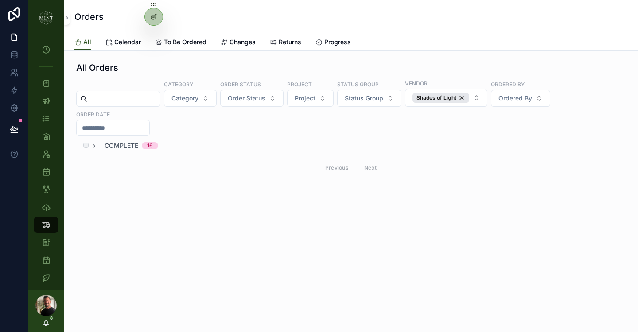
click at [193, 144] on div "COMPLETE 16" at bounding box center [350, 145] width 549 height 9
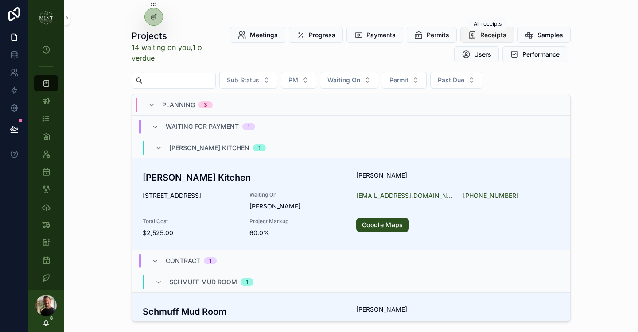
click at [480, 35] on button "Receipts" at bounding box center [487, 35] width 54 height 16
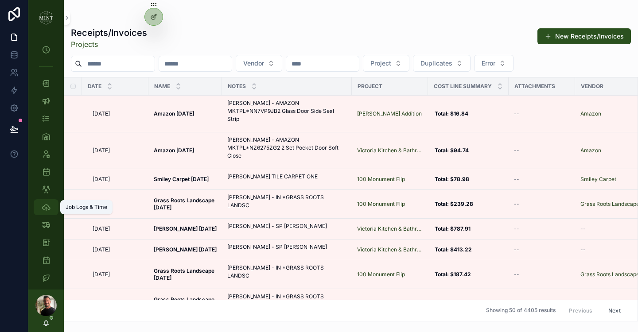
click at [45, 206] on icon "scrollable content" at bounding box center [46, 207] width 9 height 9
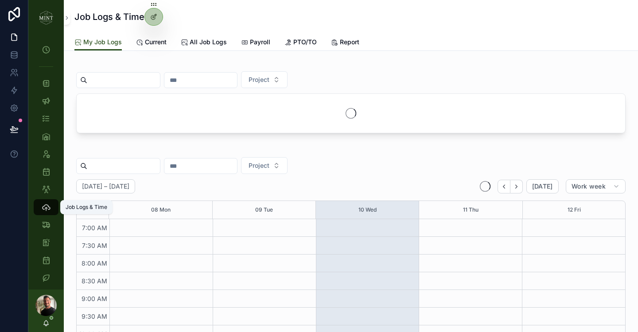
scroll to position [213, 0]
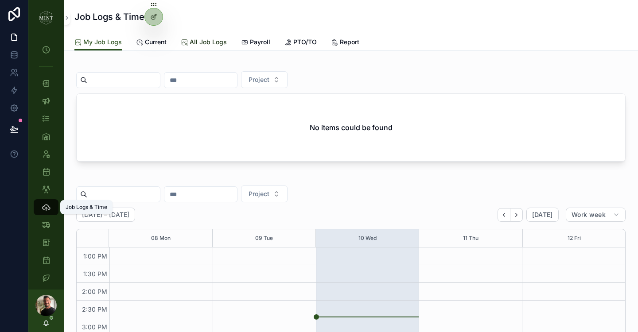
click at [194, 44] on span "All Job Logs" at bounding box center [208, 42] width 37 height 9
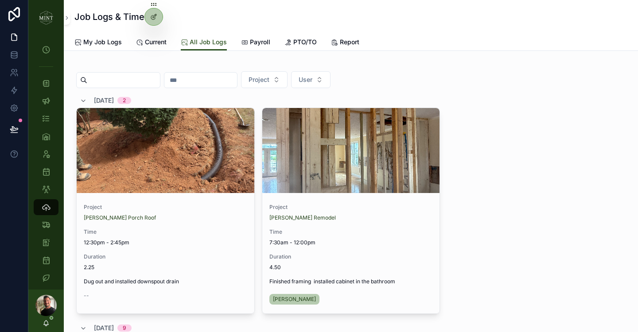
click at [205, 77] on input "scrollable content" at bounding box center [200, 80] width 73 height 12
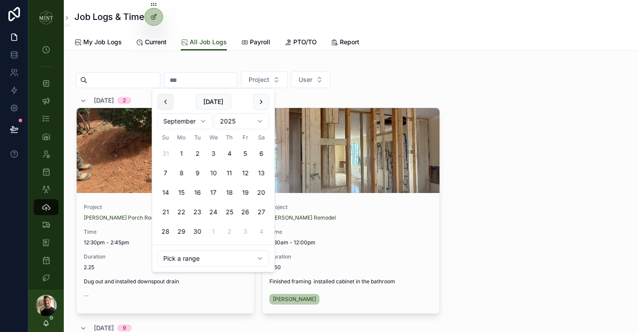
click at [163, 102] on button "scrollable content" at bounding box center [166, 102] width 16 height 16
click at [185, 190] on button "12" at bounding box center [182, 193] width 16 height 16
type input "**********"
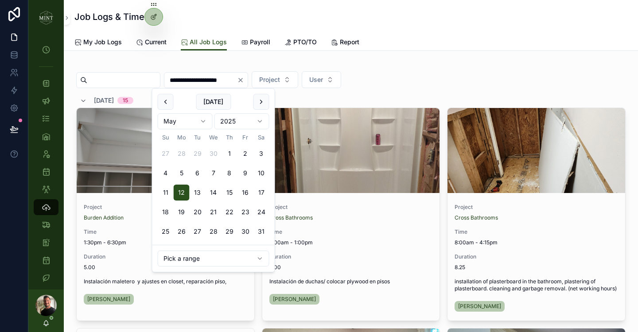
click at [467, 72] on div "**********" at bounding box center [350, 79] width 549 height 17
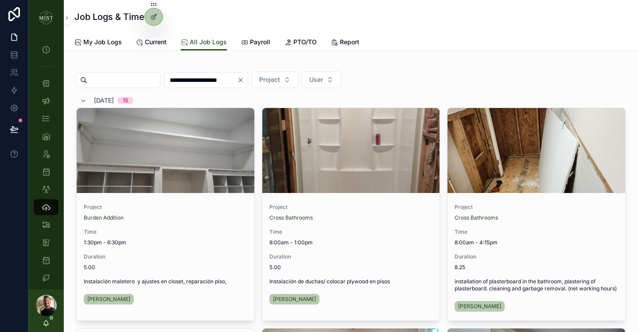
click at [215, 82] on input "**********" at bounding box center [200, 80] width 73 height 12
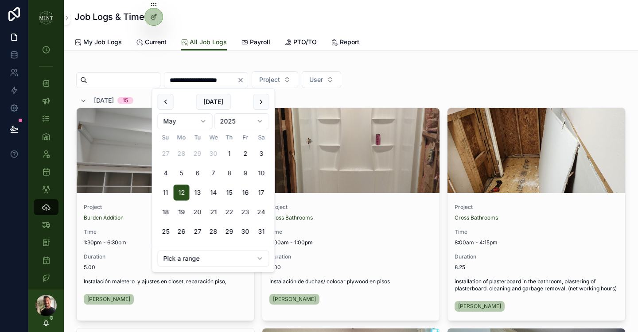
click at [242, 79] on icon "Clear" at bounding box center [241, 80] width 4 height 4
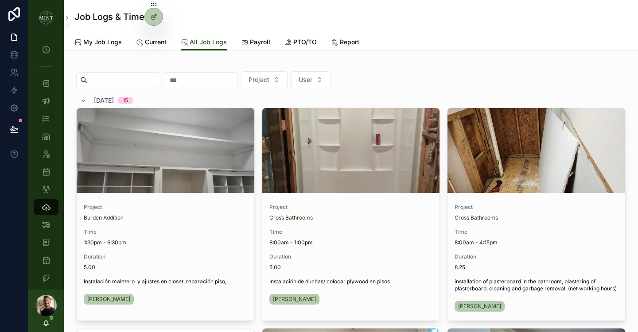
click at [200, 80] on input "scrollable content" at bounding box center [200, 80] width 73 height 12
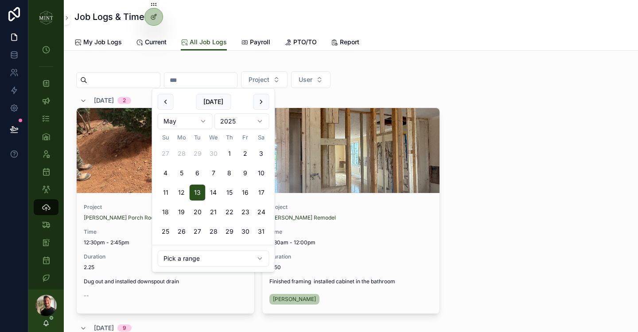
click at [199, 194] on button "13" at bounding box center [198, 193] width 16 height 16
type input "**********"
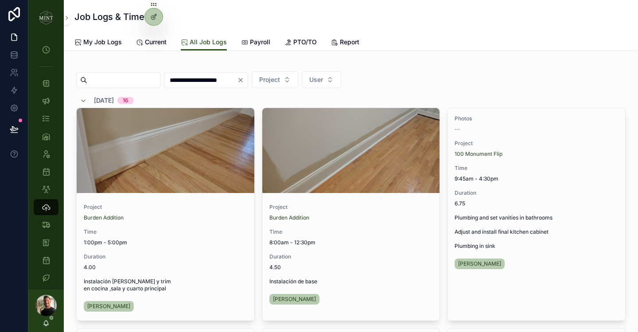
click at [244, 82] on icon "Clear" at bounding box center [240, 80] width 7 height 7
click at [188, 82] on input "scrollable content" at bounding box center [200, 80] width 73 height 12
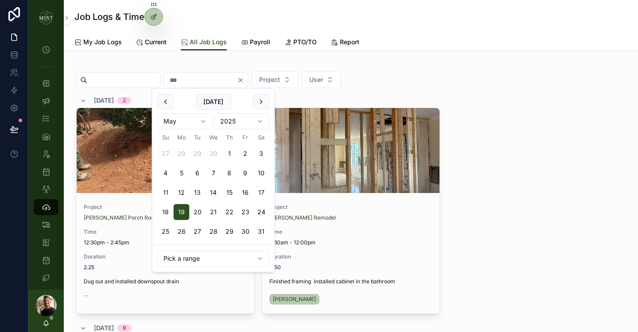
type input "**********"
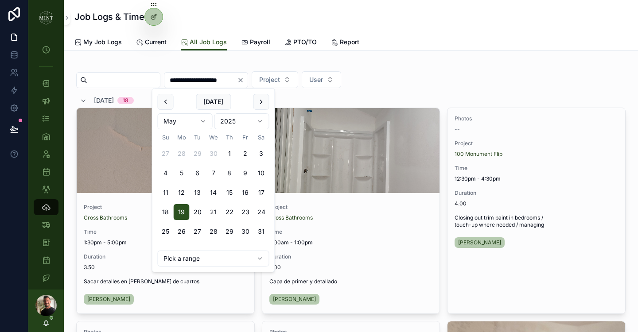
click at [404, 71] on div "**********" at bounding box center [350, 79] width 549 height 17
